Goal: Contribute content

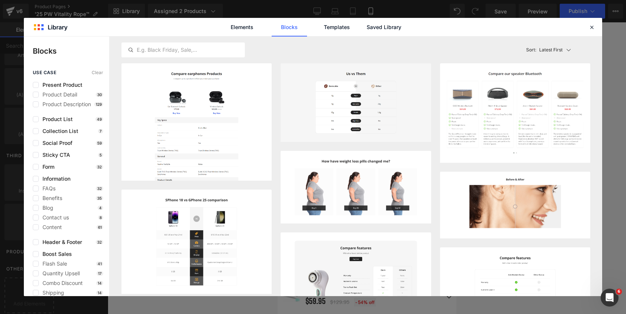
scroll to position [6122, 179]
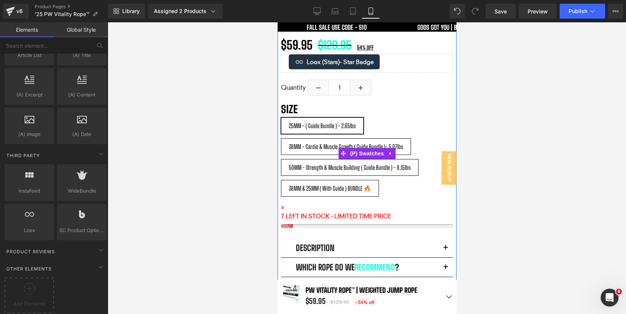
click at [365, 166] on span "50MM - Strength & Muscle Building ( Guide Bundle ) - 8.15lbs" at bounding box center [349, 167] width 122 height 17
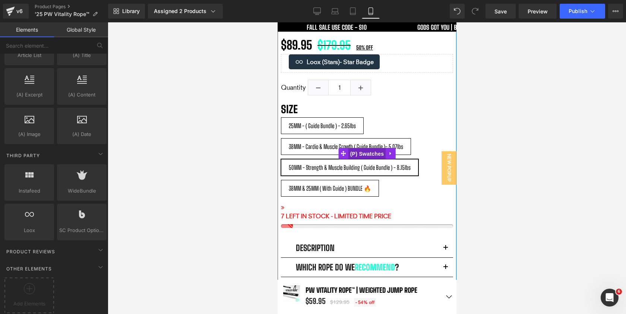
click at [368, 155] on span "(P) Swatches" at bounding box center [367, 153] width 38 height 11
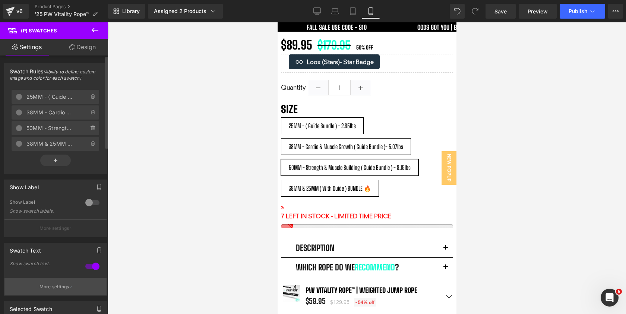
click at [47, 285] on p "More settings" at bounding box center [54, 286] width 30 height 7
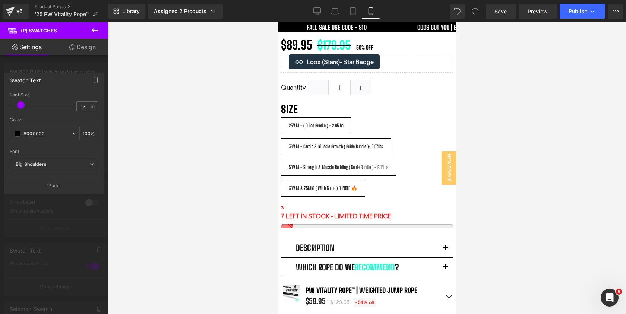
click at [22, 107] on span at bounding box center [20, 104] width 7 height 7
drag, startPoint x: 505, startPoint y: 15, endPoint x: 104, endPoint y: 67, distance: 404.8
click at [505, 15] on span "Save" at bounding box center [500, 11] width 12 height 8
click at [85, 110] on input "13" at bounding box center [83, 106] width 13 height 9
type input "14"
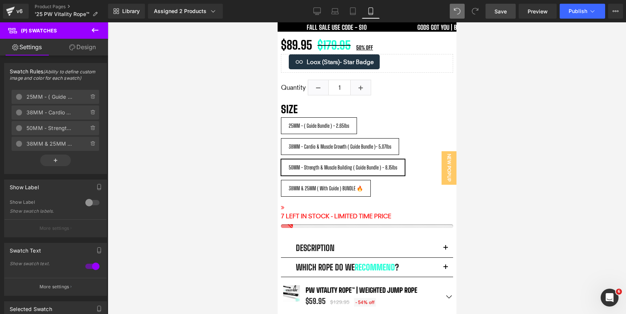
click at [536, 147] on div at bounding box center [367, 168] width 518 height 292
click at [500, 17] on link "Save" at bounding box center [500, 11] width 30 height 15
click at [580, 13] on span "Publish" at bounding box center [577, 11] width 19 height 6
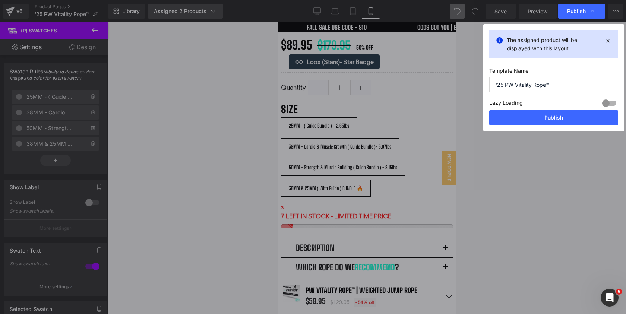
click at [524, 116] on button "Publish" at bounding box center [553, 117] width 129 height 15
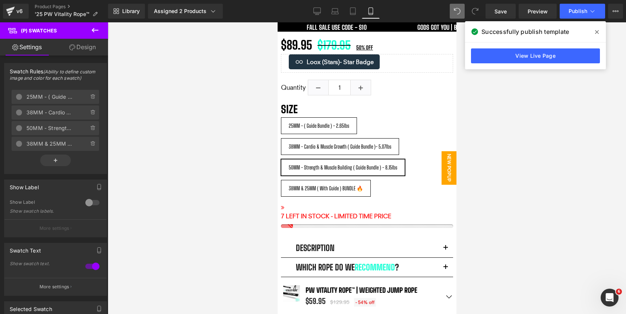
click at [450, 172] on span "New Popup" at bounding box center [448, 168] width 15 height 34
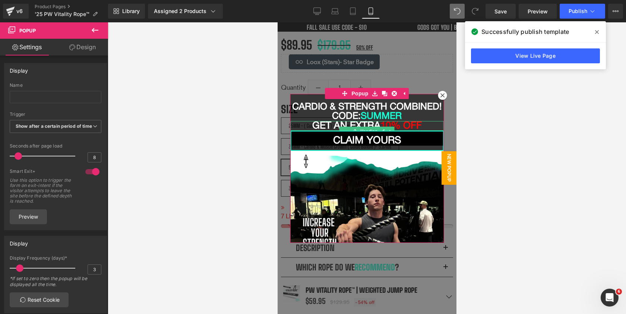
scroll to position [0, 0]
click at [412, 106] on h1 "Cardio & Strength Combined! code: SUMMER" at bounding box center [366, 111] width 153 height 19
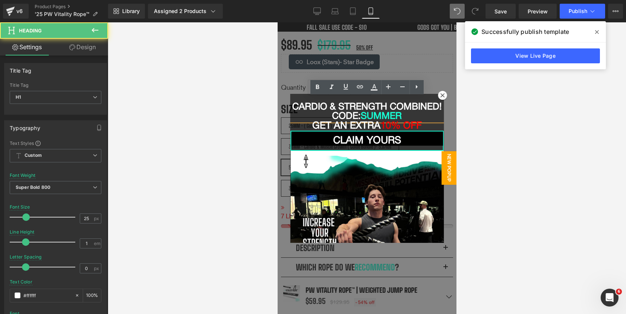
click at [412, 106] on h1 "Cardio & Strength Combined! code: SUMMER" at bounding box center [366, 111] width 153 height 19
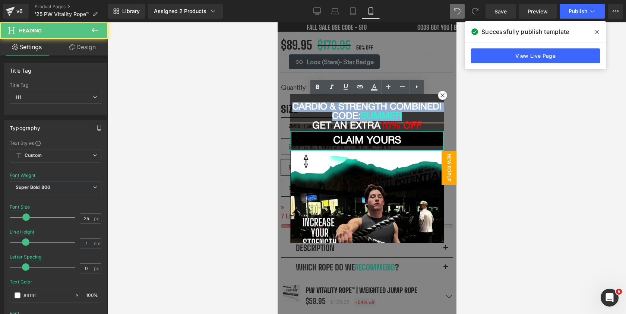
click at [411, 113] on h1 "Cardio & Strength Combined! code: SUMMER" at bounding box center [366, 111] width 153 height 19
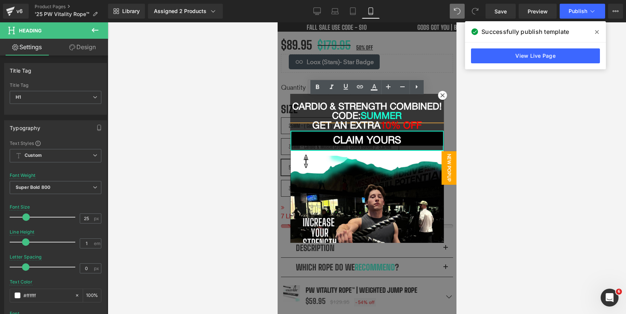
click at [411, 112] on h1 "Cardio & Strength Combined! code: SUMMER" at bounding box center [366, 111] width 153 height 19
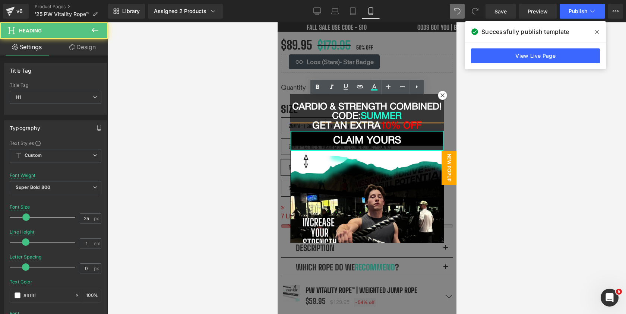
click at [411, 112] on h1 "Cardio & Strength Combined! code: SUMMER" at bounding box center [366, 111] width 153 height 19
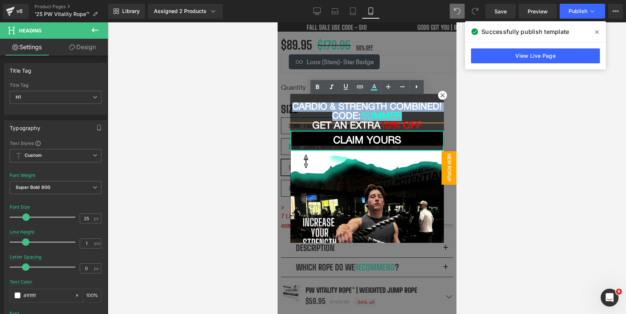
click at [411, 112] on h1 "Cardio & Strength Combined! code: SUMMER" at bounding box center [366, 111] width 153 height 19
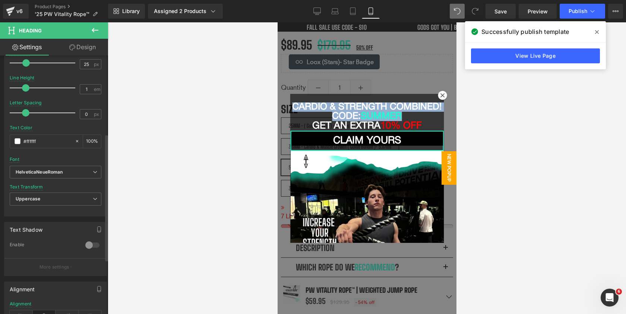
scroll to position [161, 0]
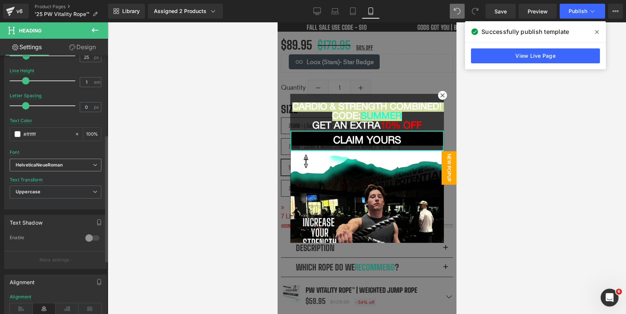
click at [61, 162] on icon "HelveticaNeueRoman" at bounding box center [39, 165] width 47 height 6
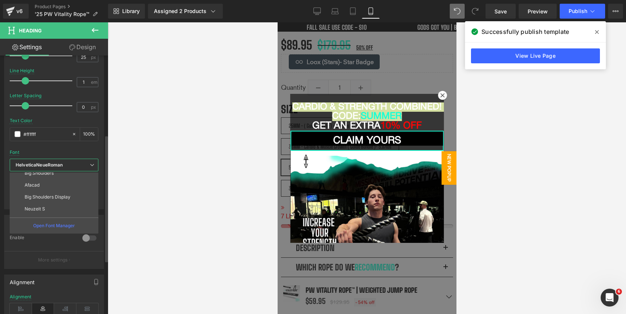
scroll to position [68, 0]
click at [53, 187] on li "Afacad" at bounding box center [56, 182] width 92 height 12
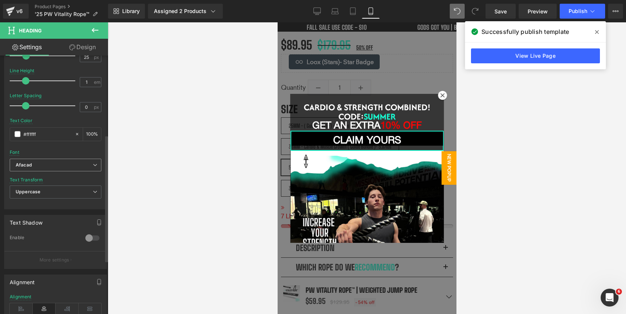
click at [53, 164] on b "Afacad" at bounding box center [54, 165] width 77 height 6
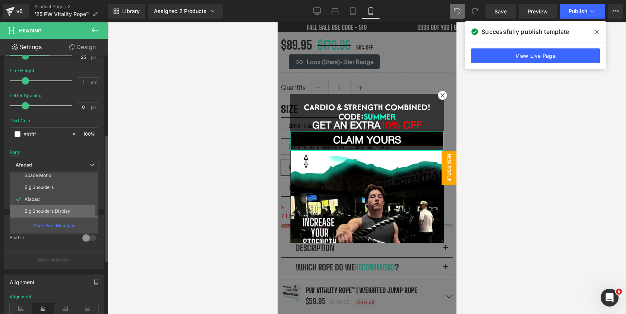
scroll to position [48, 0]
click at [54, 189] on li "Big Shoulders" at bounding box center [56, 190] width 92 height 12
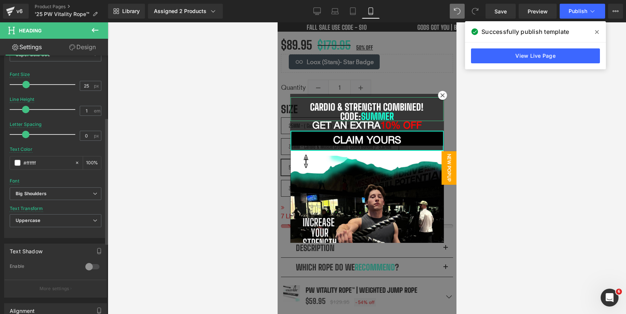
scroll to position [114, 0]
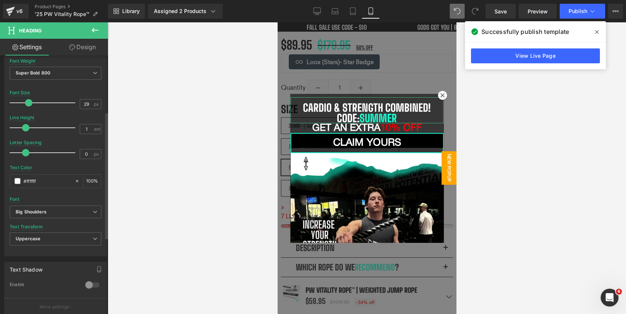
type input "30"
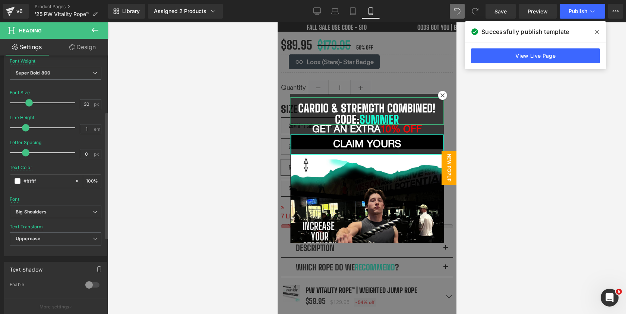
click at [27, 103] on span at bounding box center [28, 102] width 7 height 7
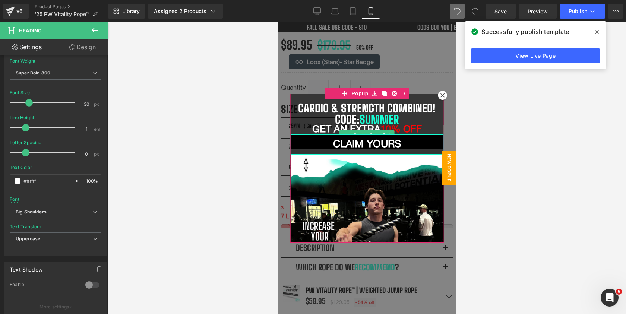
click at [367, 129] on h1 "get an Extra 10 % OFF" at bounding box center [366, 130] width 153 height 10
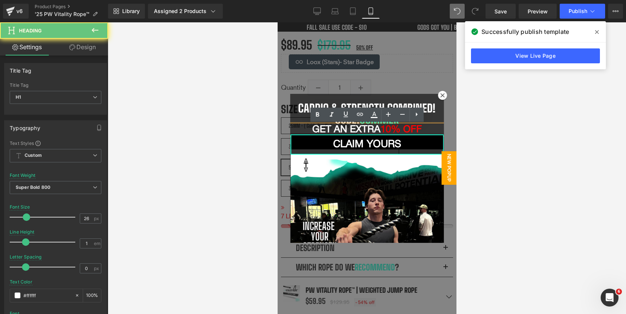
click at [367, 129] on h1 "get an Extra 10 % OFF" at bounding box center [366, 130] width 153 height 10
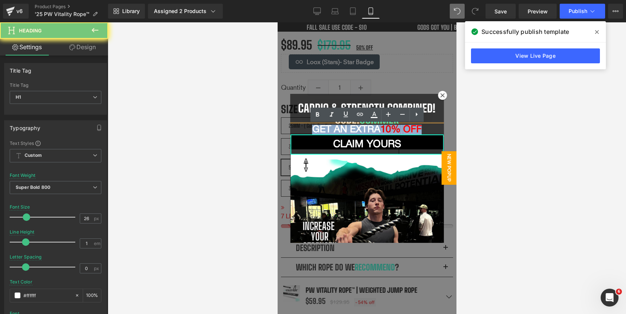
click at [367, 129] on h1 "get an Extra 10 % OFF" at bounding box center [366, 130] width 153 height 10
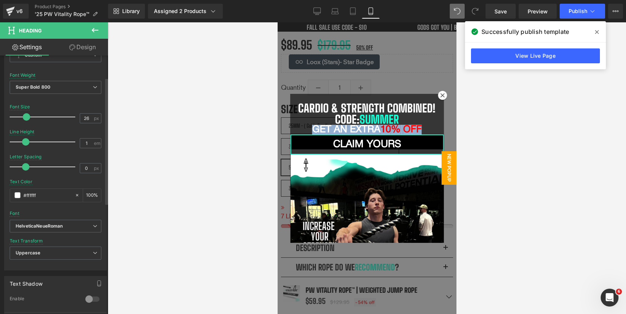
scroll to position [102, 0]
click at [44, 226] on icon "HelveticaNeueRoman" at bounding box center [39, 225] width 47 height 6
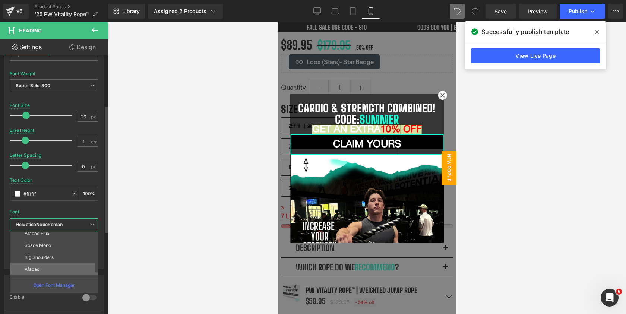
scroll to position [38, 0]
click at [53, 261] on p "Big Shoulders" at bounding box center [39, 259] width 29 height 5
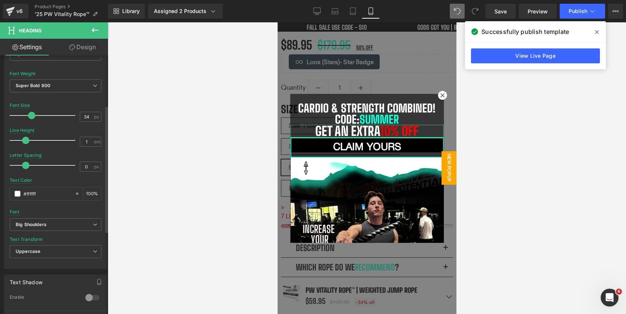
drag, startPoint x: 27, startPoint y: 116, endPoint x: 32, endPoint y: 117, distance: 5.0
click at [32, 117] on span at bounding box center [31, 115] width 7 height 7
click at [31, 114] on span at bounding box center [31, 115] width 7 height 7
type input "32"
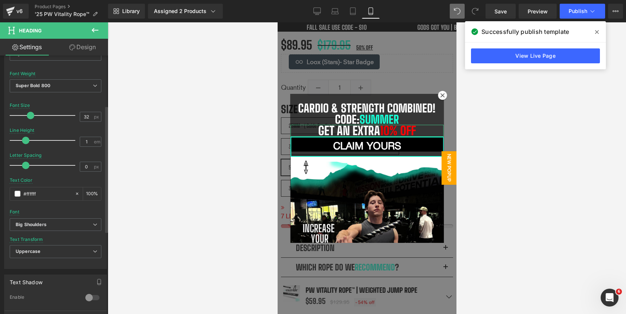
click at [31, 114] on span at bounding box center [30, 115] width 7 height 7
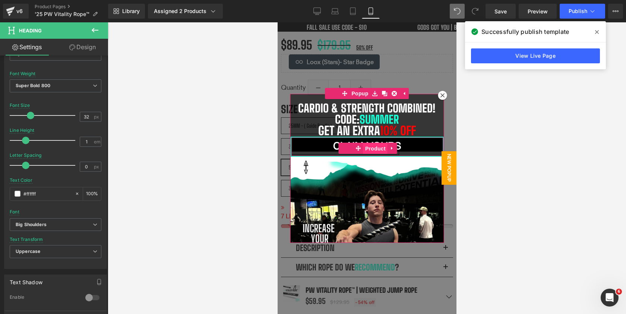
click at [372, 148] on span "Product" at bounding box center [374, 148] width 24 height 11
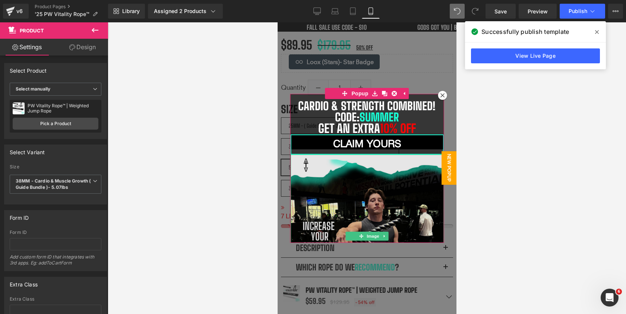
scroll to position [0, 0]
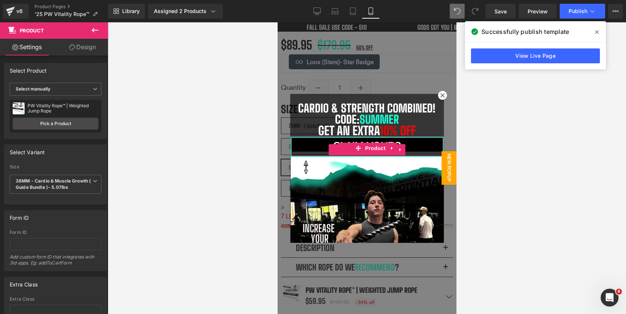
click at [417, 145] on button "Claim Yours" at bounding box center [367, 144] width 152 height 14
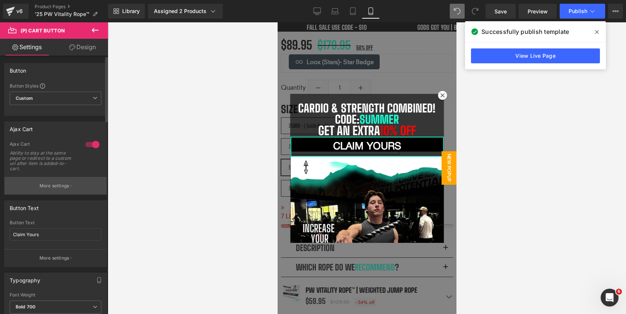
click at [57, 189] on p "More settings" at bounding box center [54, 185] width 30 height 7
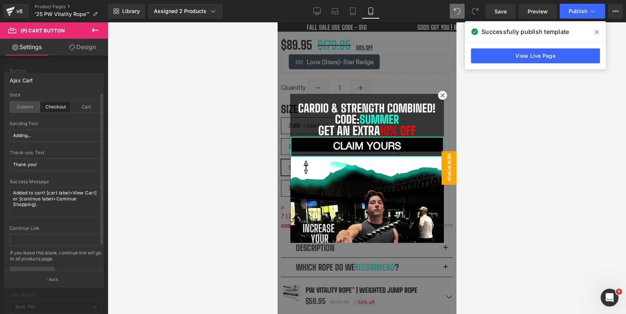
click at [23, 108] on div "Custom" at bounding box center [25, 106] width 31 height 11
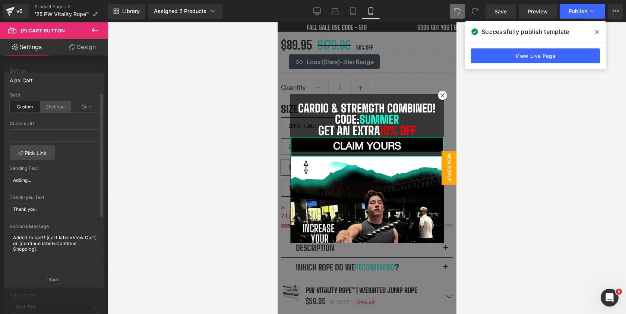
click at [57, 102] on div "Checkout" at bounding box center [55, 106] width 31 height 11
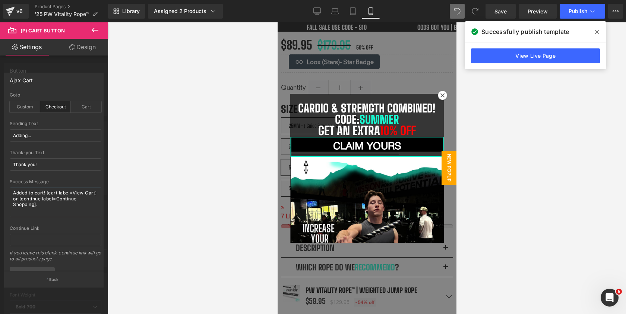
click at [55, 63] on div at bounding box center [54, 169] width 108 height 295
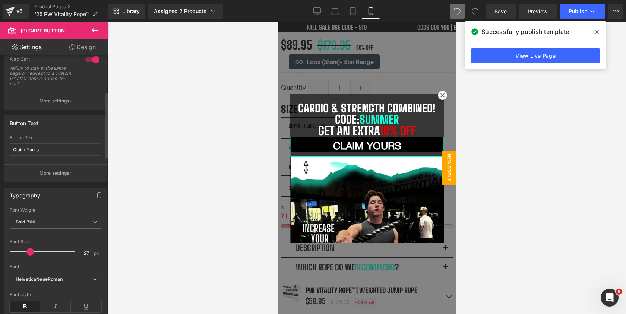
scroll to position [154, 0]
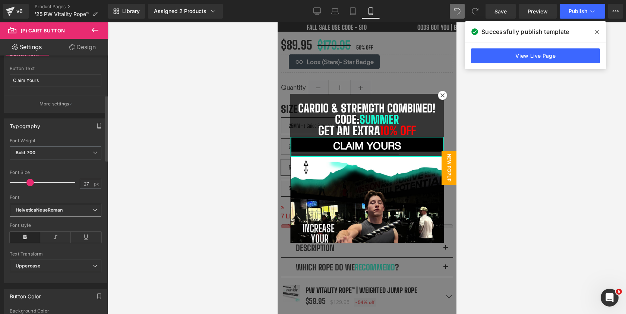
click at [53, 213] on span "HelveticaNeueRoman" at bounding box center [56, 210] width 92 height 13
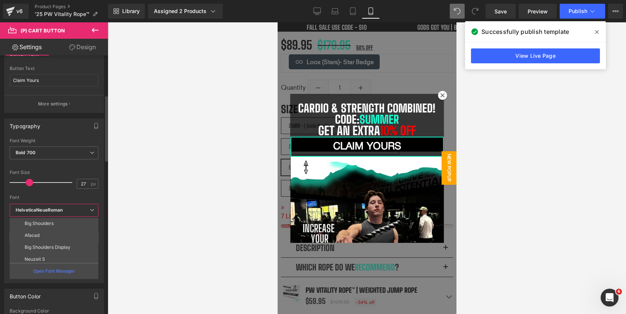
scroll to position [46, 0]
click at [60, 241] on li "Big Shoulders" at bounding box center [56, 238] width 92 height 12
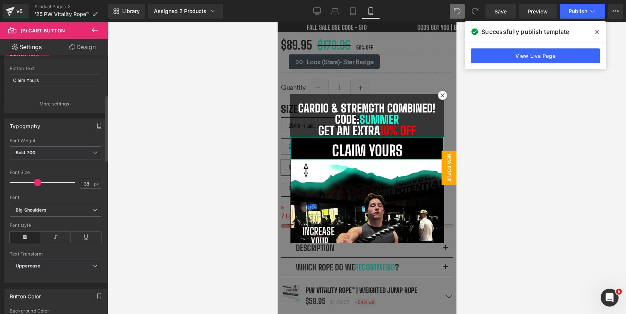
type input "36"
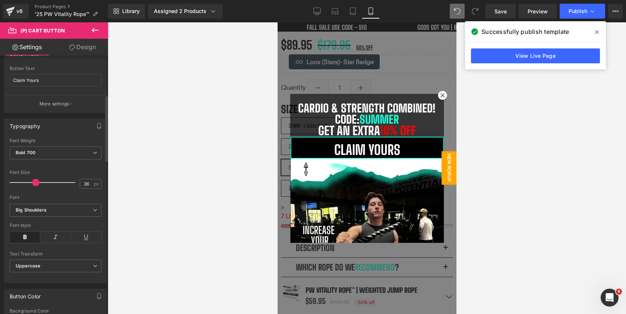
drag, startPoint x: 30, startPoint y: 183, endPoint x: 36, endPoint y: 183, distance: 5.6
click at [36, 183] on span at bounding box center [35, 182] width 7 height 7
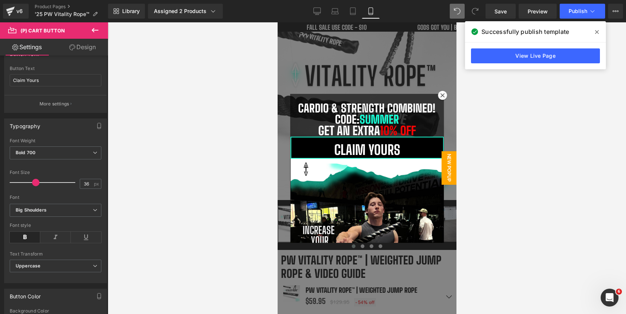
scroll to position [85, 0]
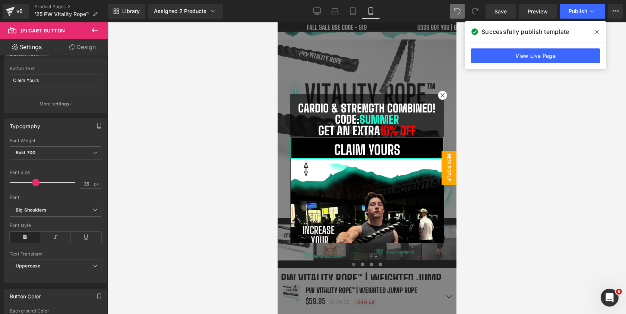
click at [429, 72] on div at bounding box center [366, 168] width 179 height 292
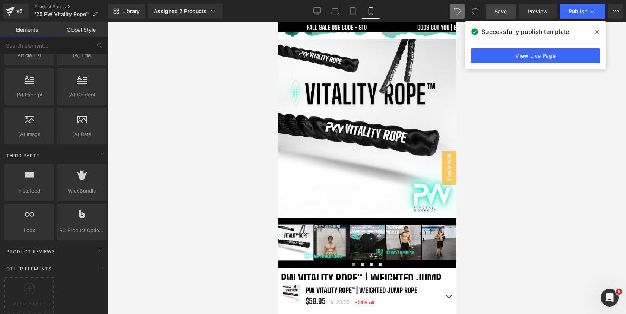
drag, startPoint x: 503, startPoint y: 15, endPoint x: 38, endPoint y: 123, distance: 478.3
click at [503, 15] on span "Save" at bounding box center [500, 11] width 12 height 8
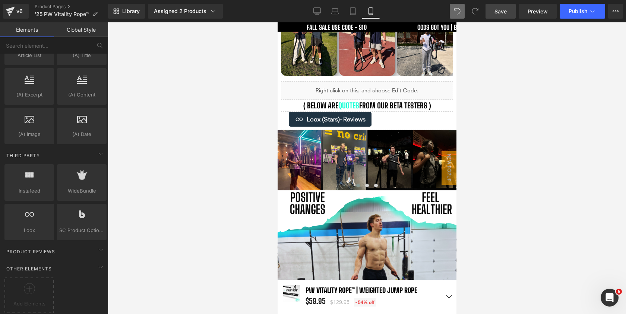
scroll to position [1049, 0]
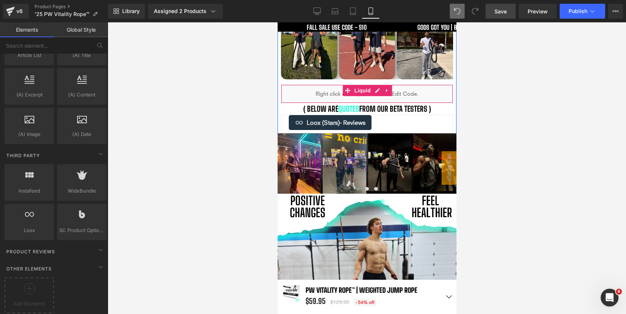
click at [413, 86] on div "Liquid" at bounding box center [366, 94] width 172 height 19
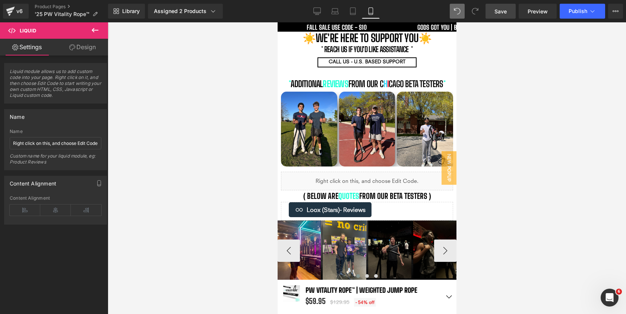
scroll to position [947, 0]
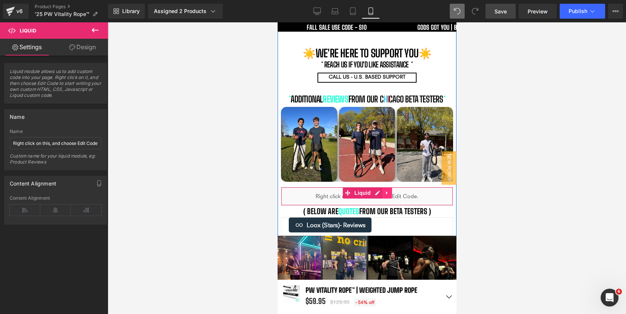
click at [387, 190] on icon at bounding box center [386, 193] width 5 height 6
click at [390, 190] on icon at bounding box center [391, 192] width 5 height 5
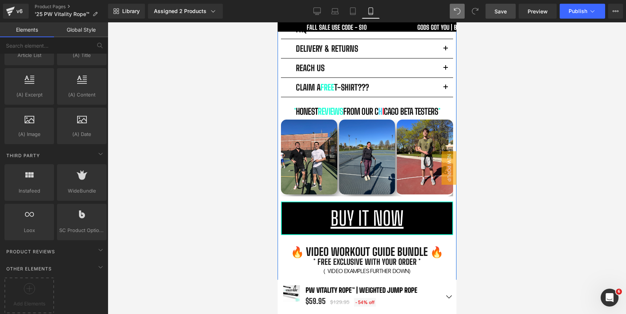
scroll to position [600, 0]
